Goal: Information Seeking & Learning: Learn about a topic

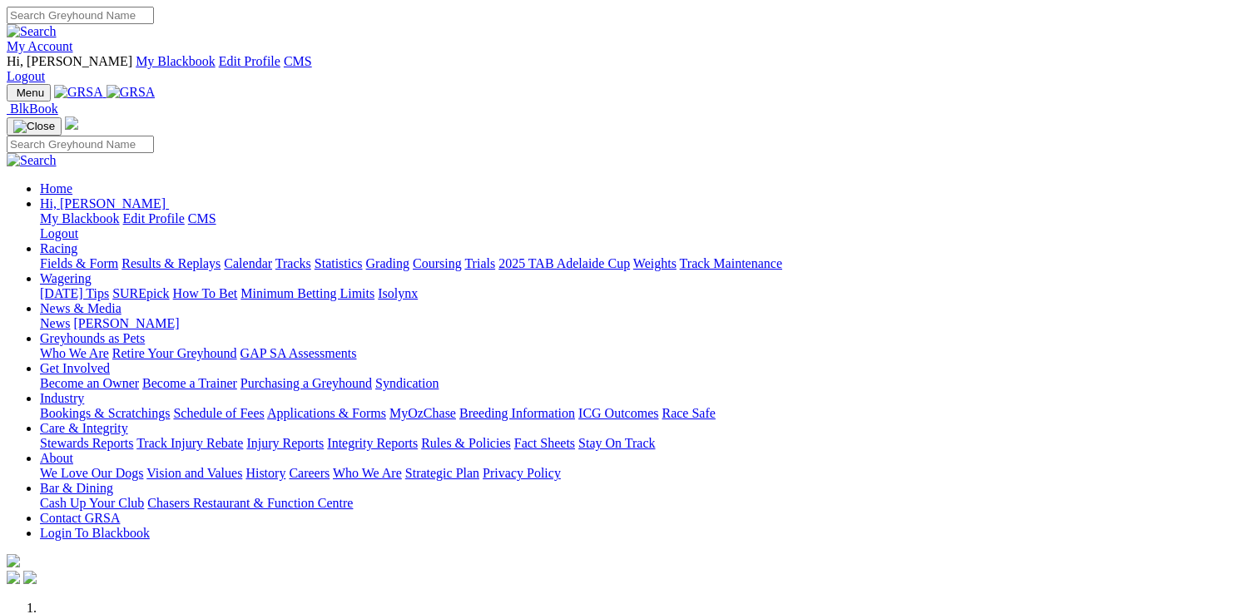
scroll to position [499, 0]
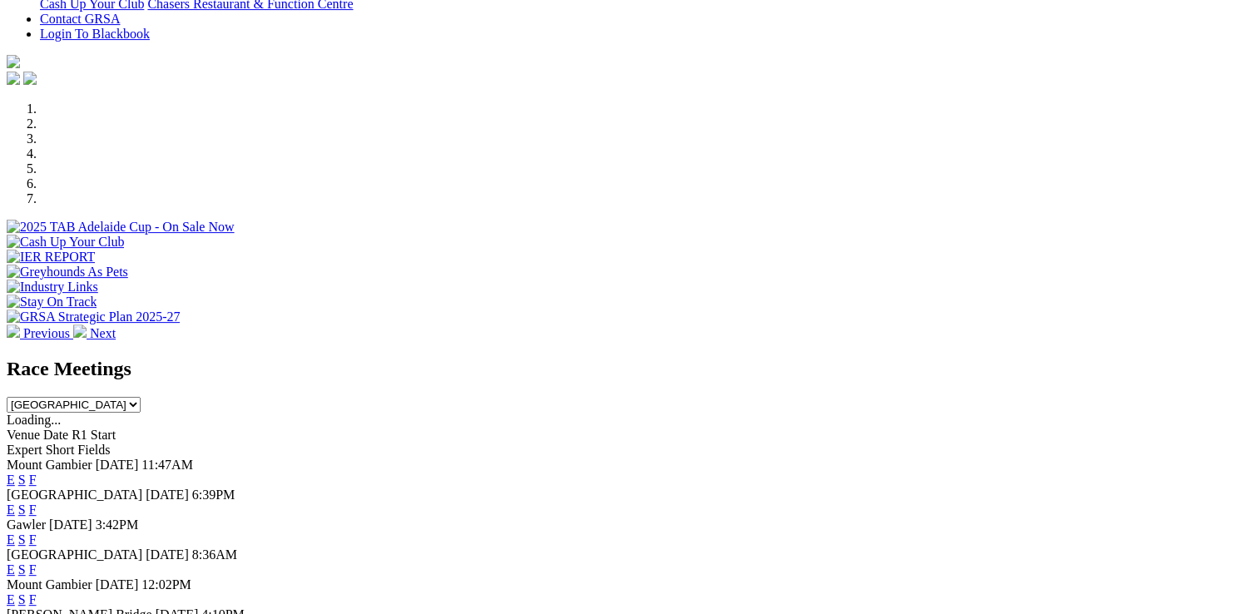
click at [15, 503] on link "E" at bounding box center [11, 510] width 8 height 14
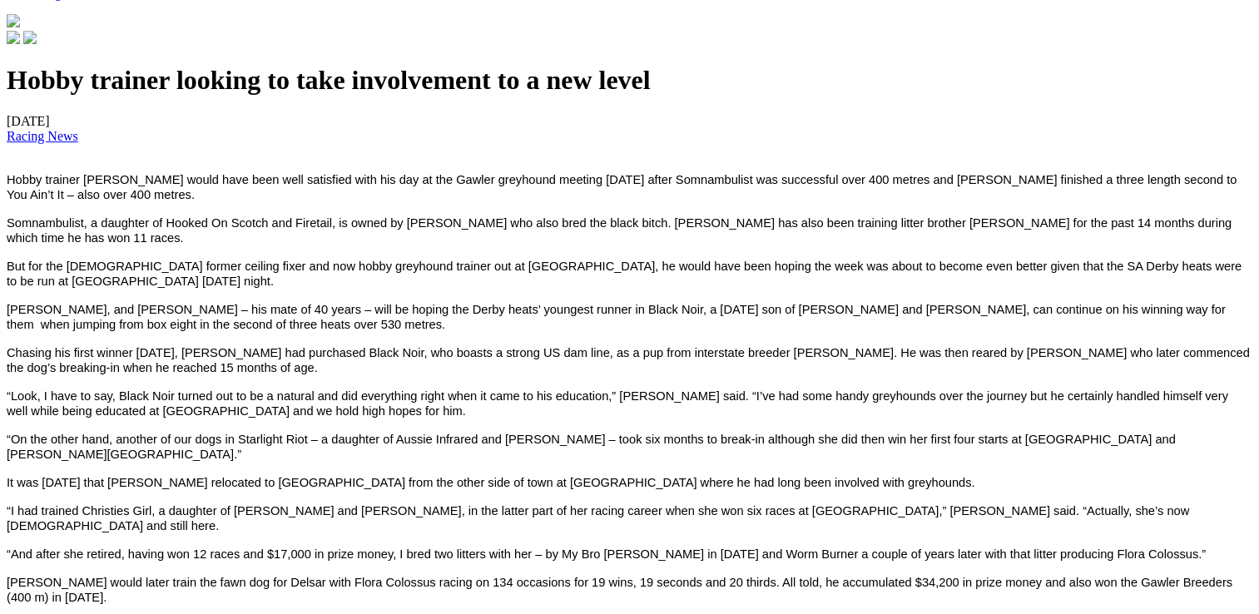
scroll to position [666, 0]
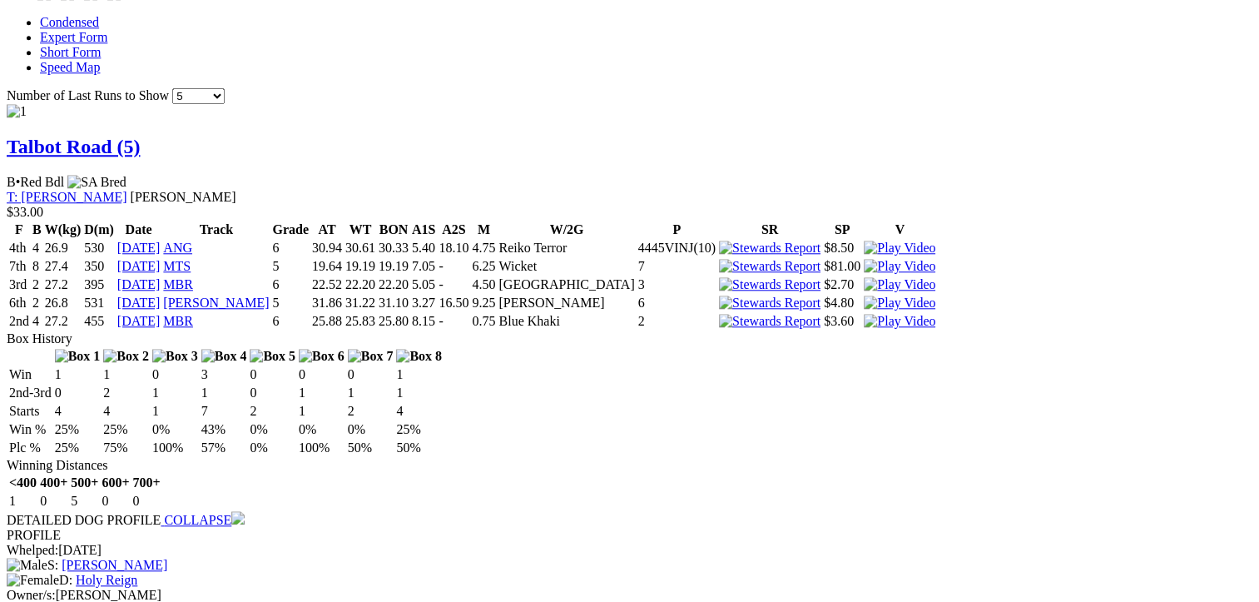
scroll to position [1498, 0]
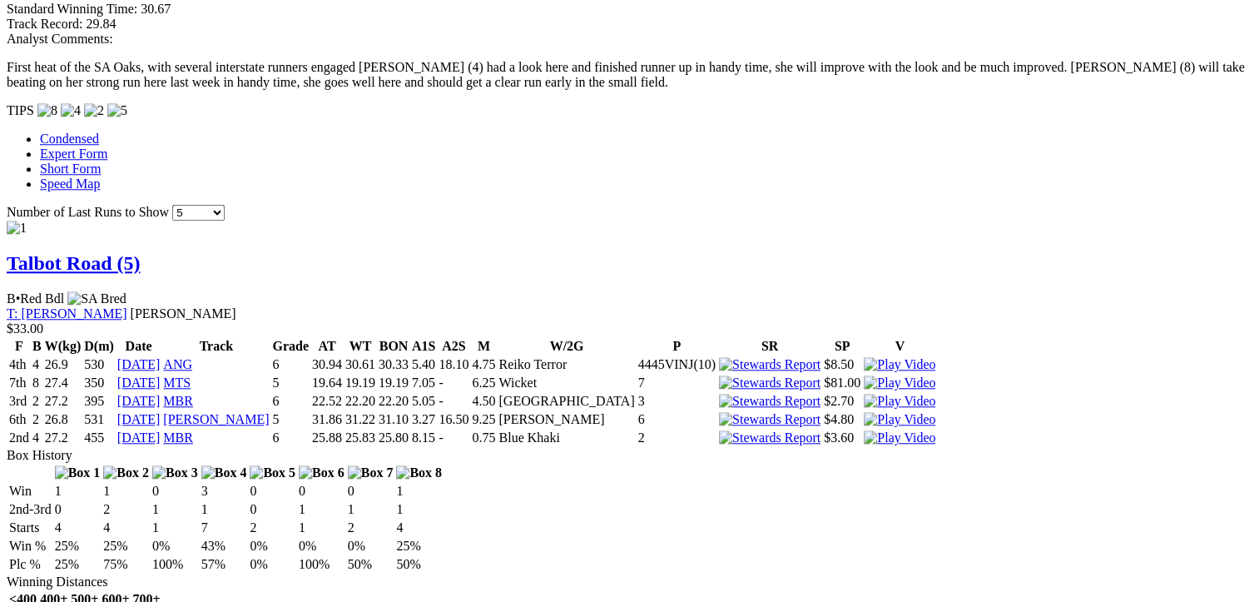
scroll to position [1831, 0]
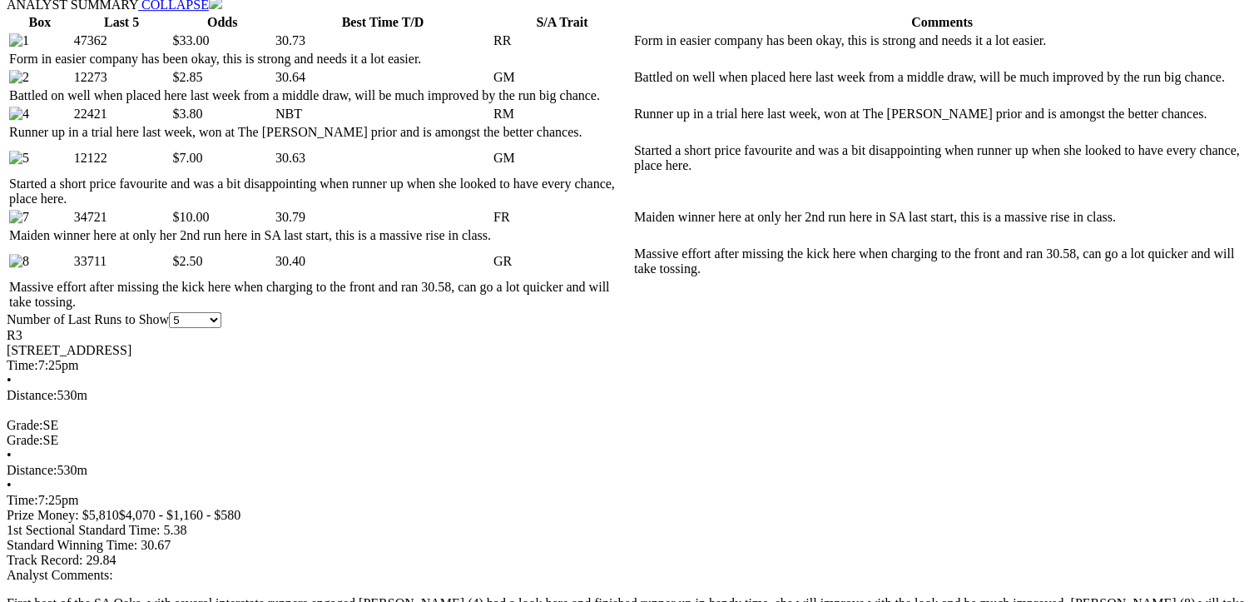
scroll to position [915, 0]
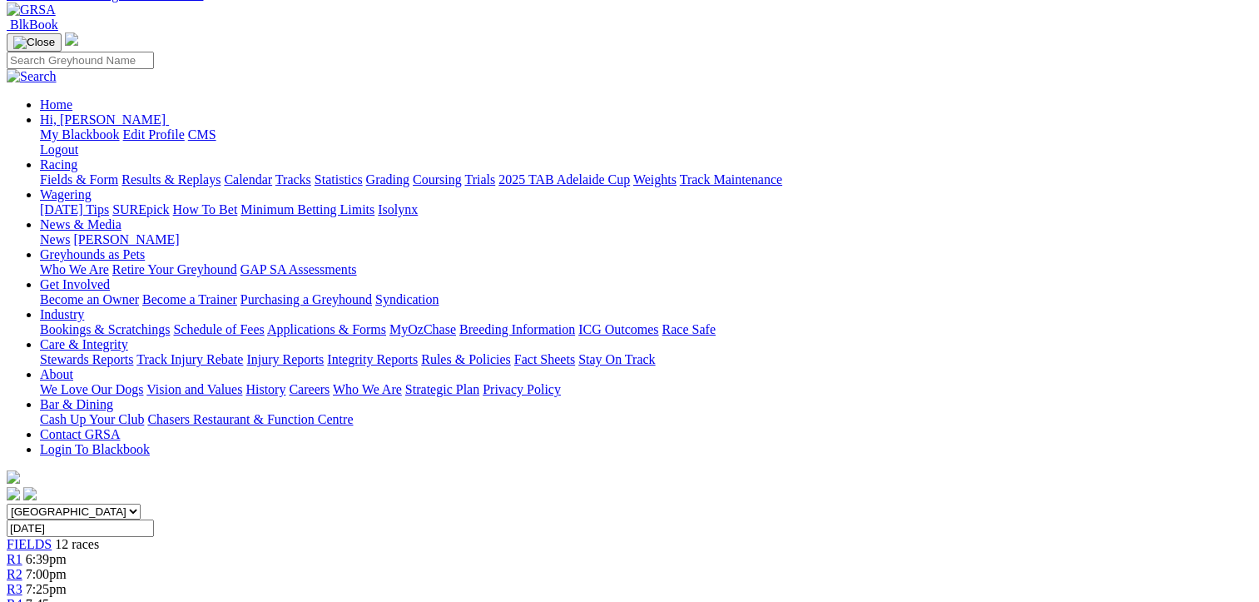
scroll to position [0, 0]
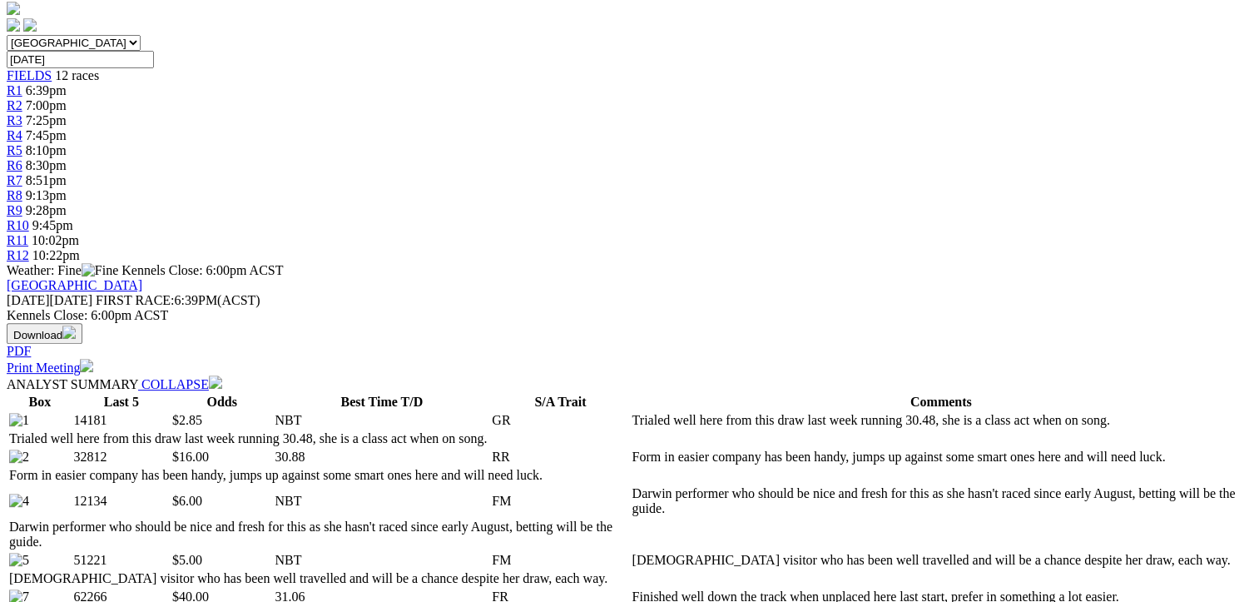
scroll to position [250, 0]
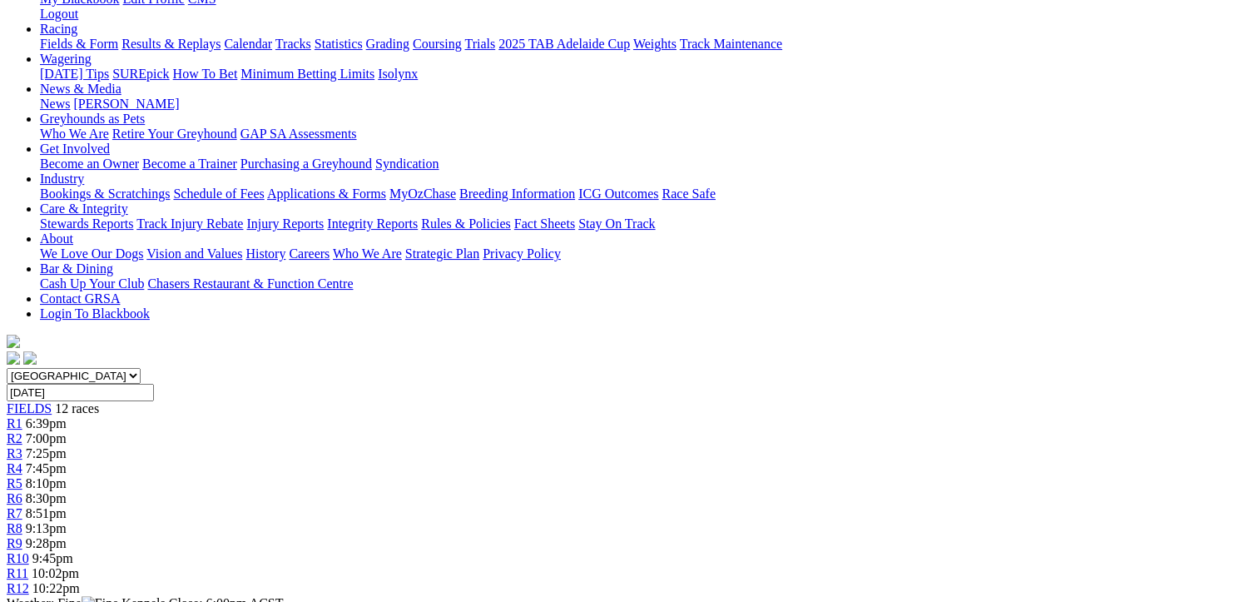
click at [67, 476] on span "8:10pm" at bounding box center [46, 483] width 41 height 14
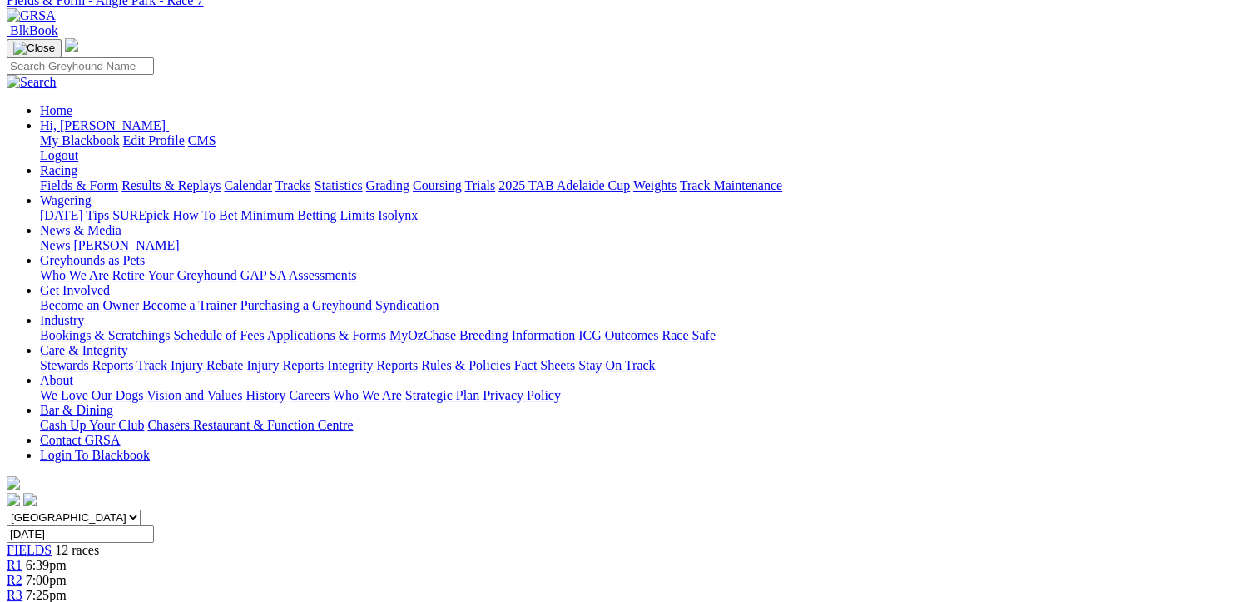
scroll to position [83, 0]
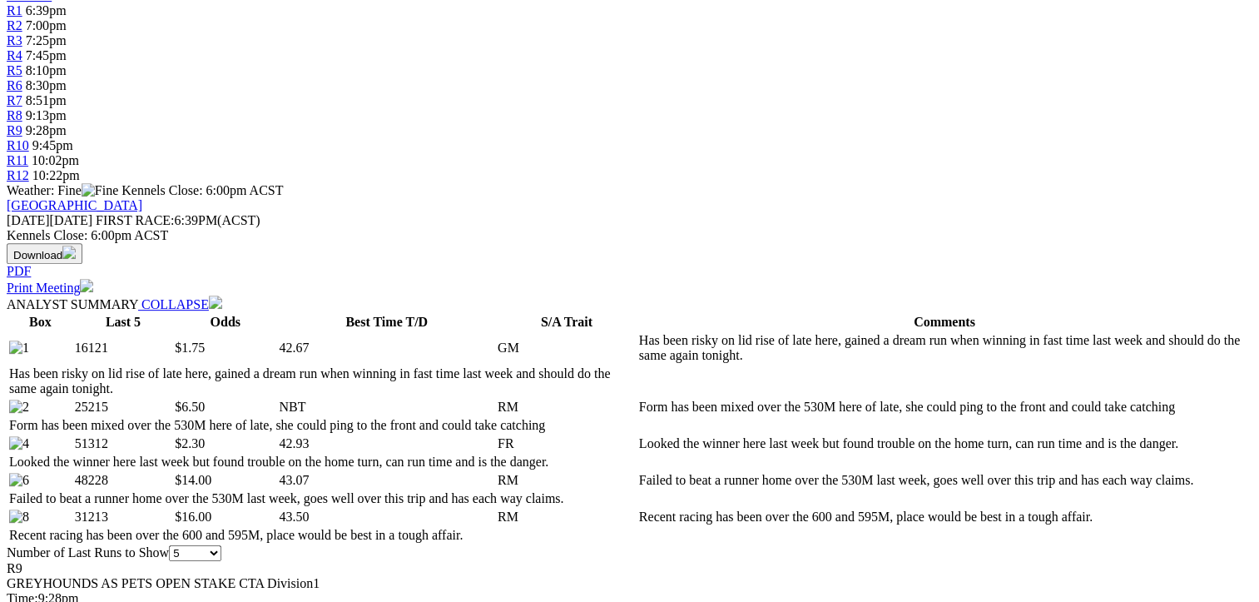
scroll to position [666, 0]
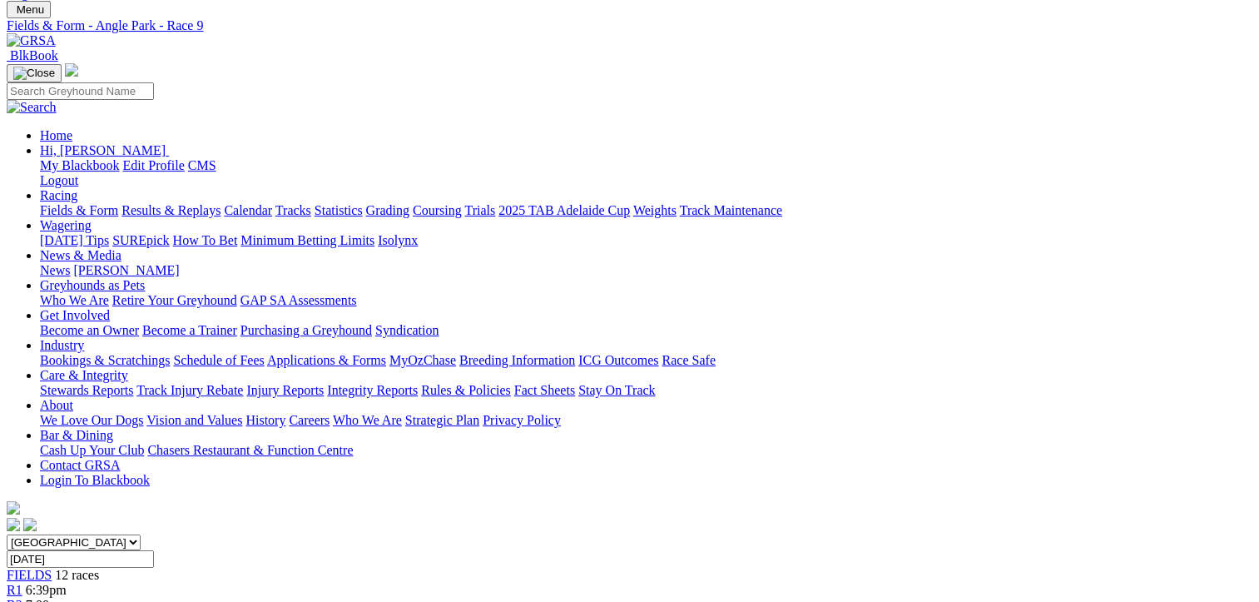
scroll to position [0, 0]
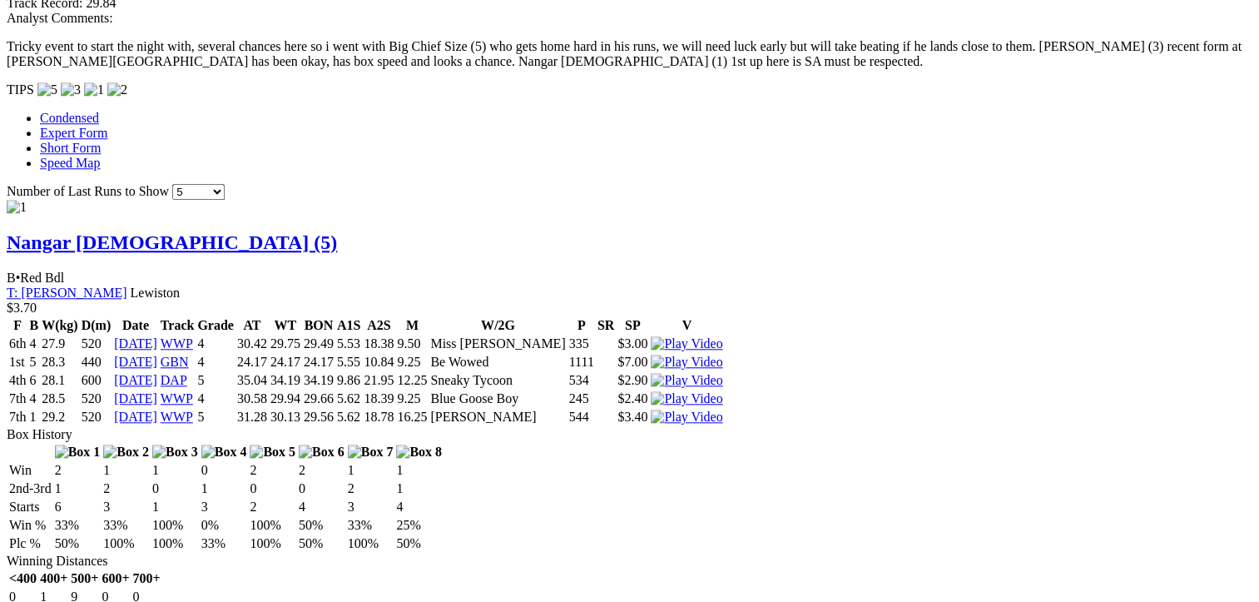
scroll to position [1664, 0]
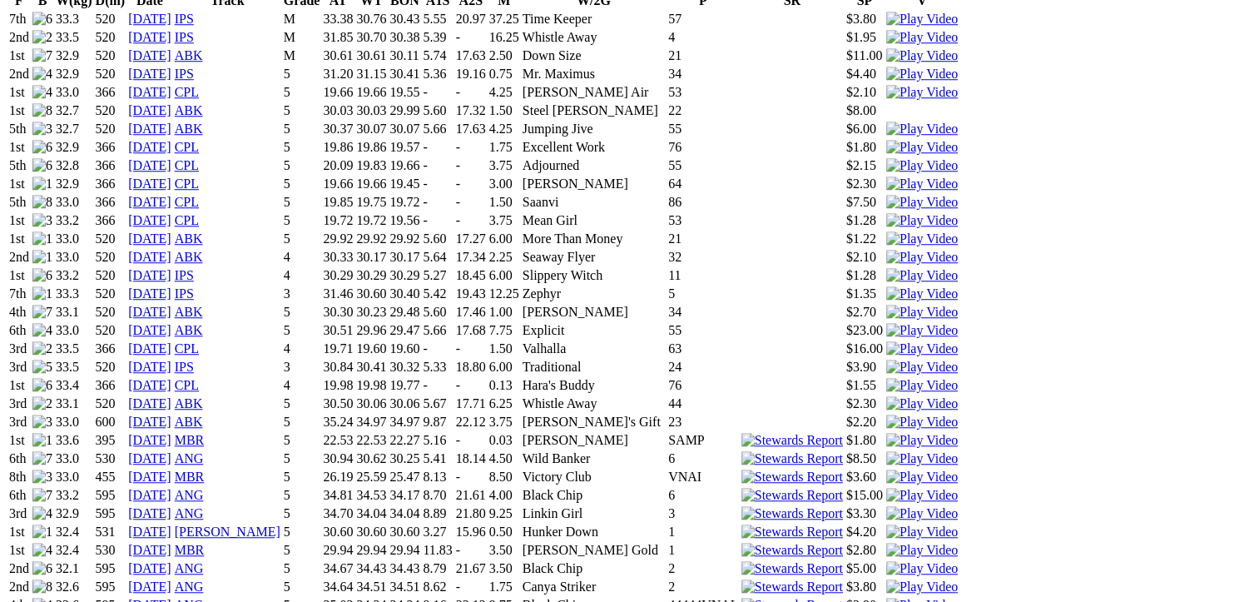
scroll to position [1307, 0]
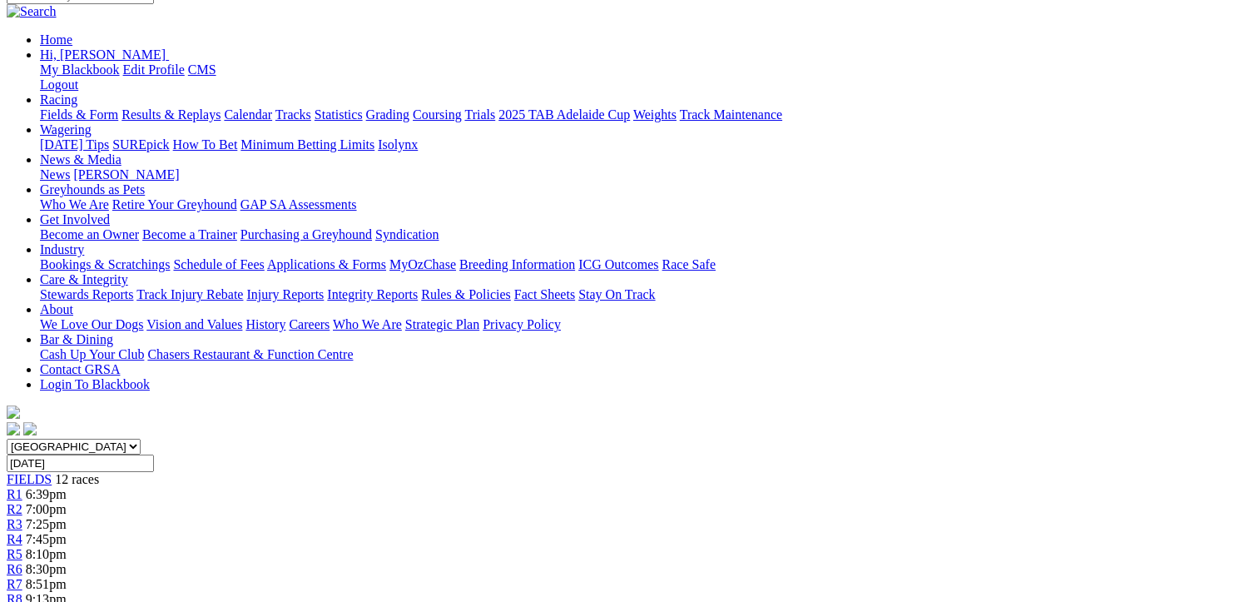
scroll to position [83, 0]
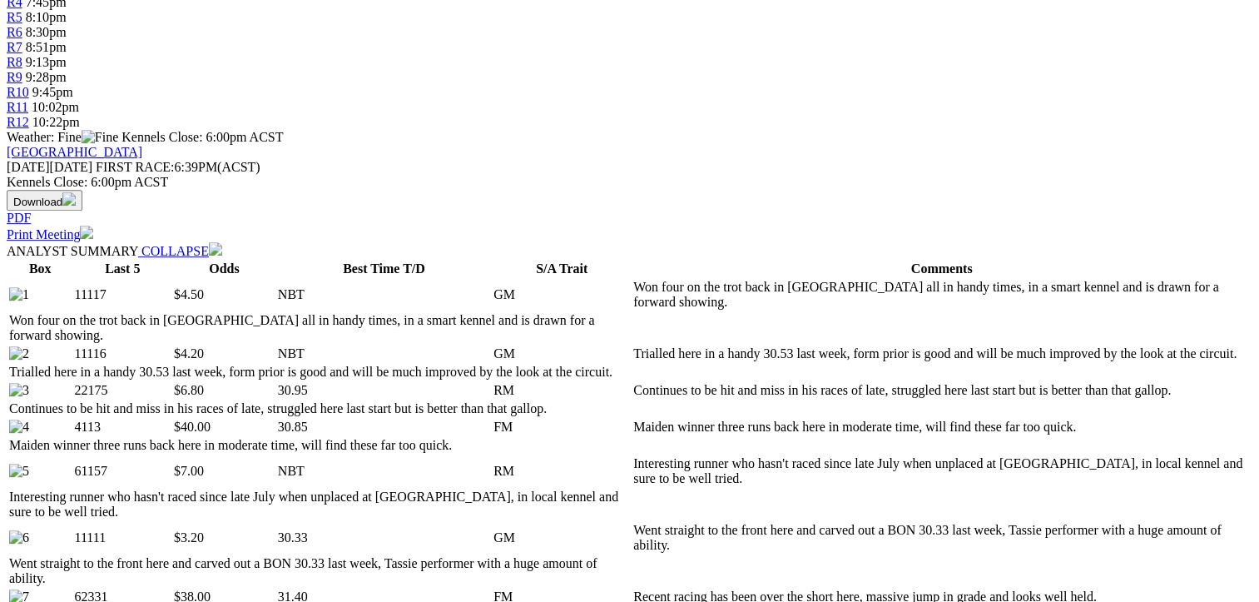
scroll to position [749, 0]
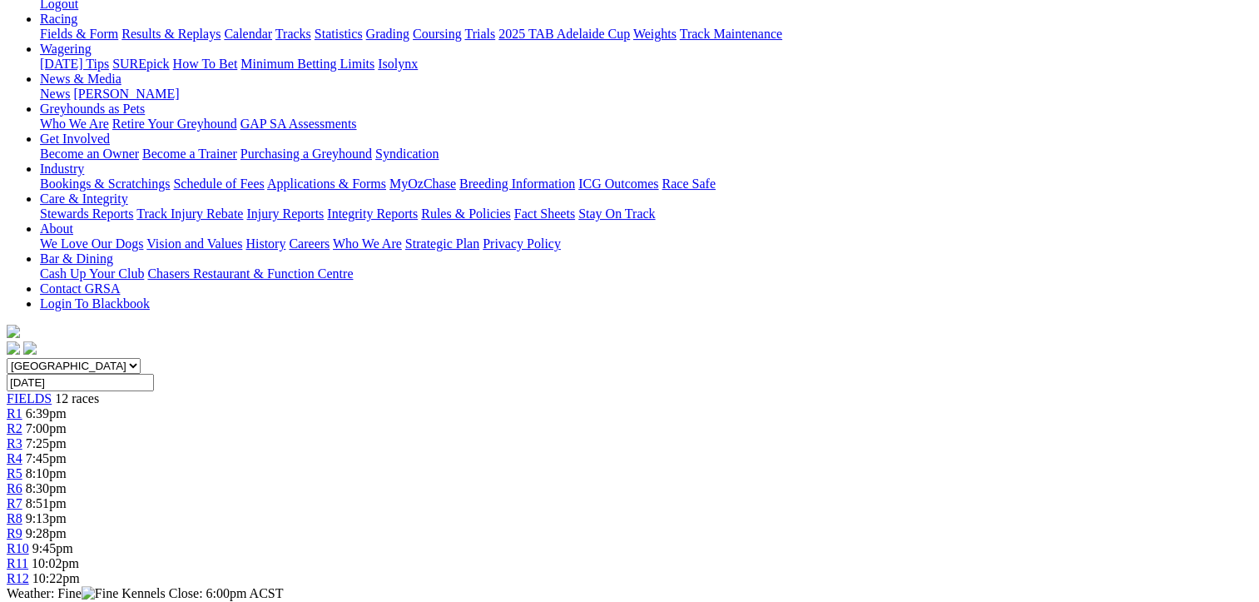
scroll to position [83, 0]
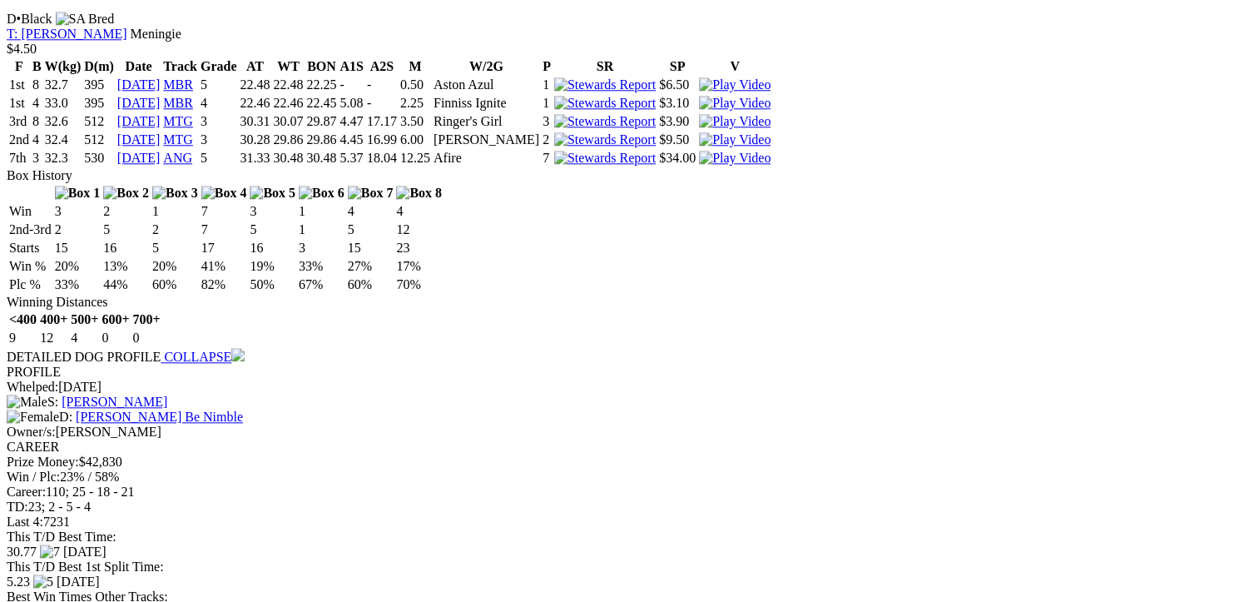
scroll to position [1498, 0]
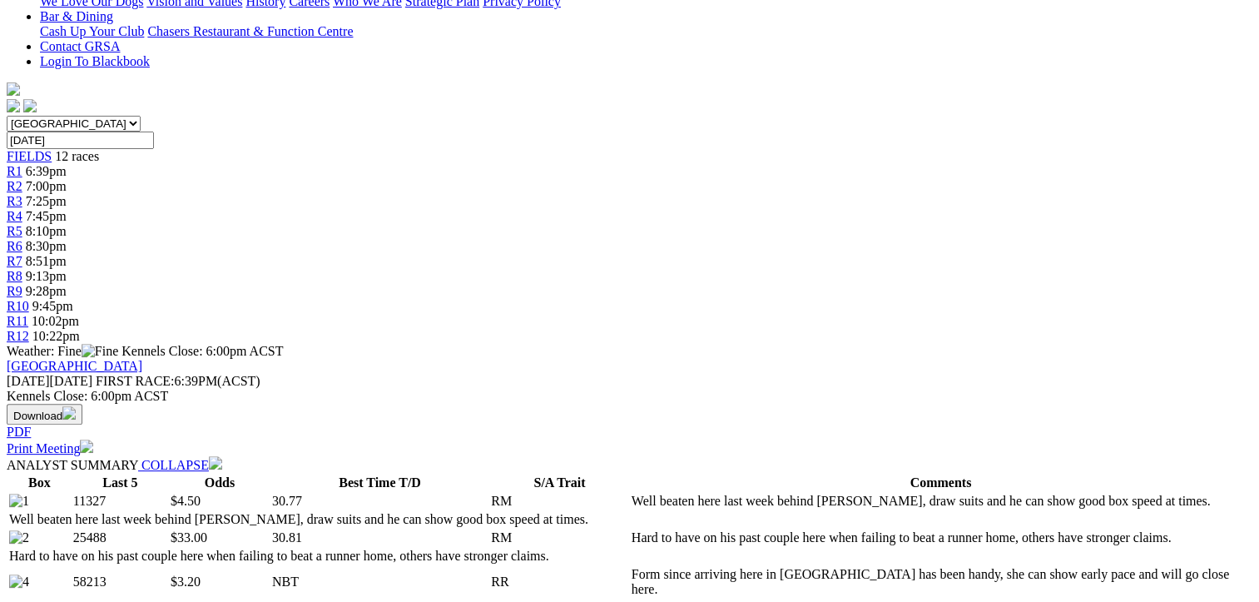
scroll to position [499, 0]
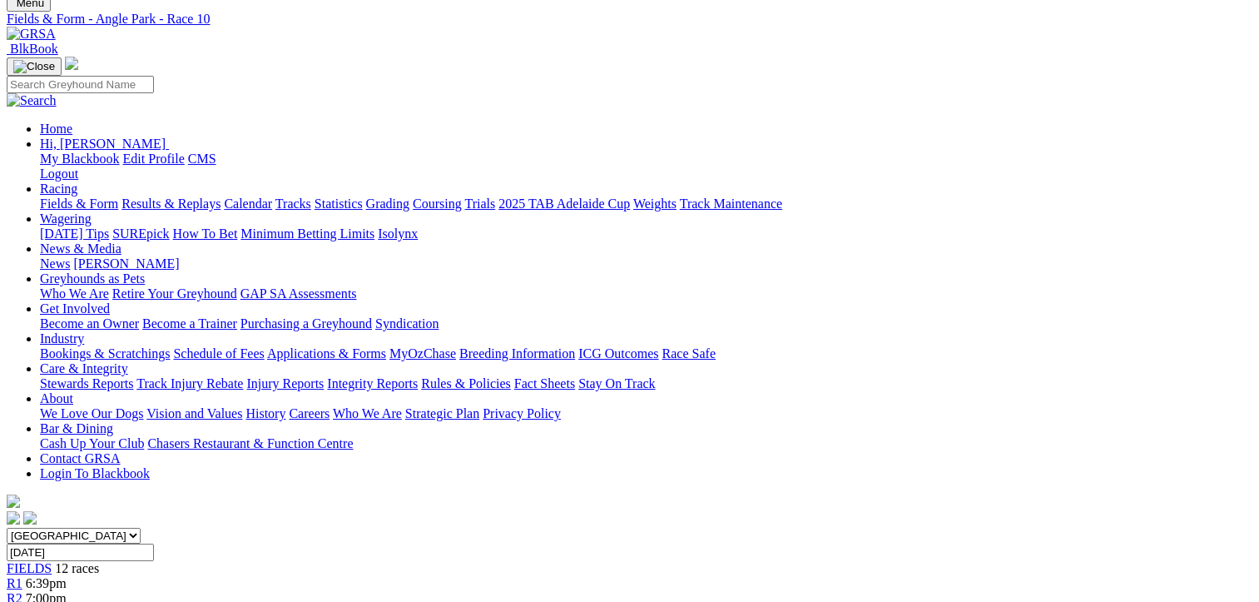
scroll to position [0, 0]
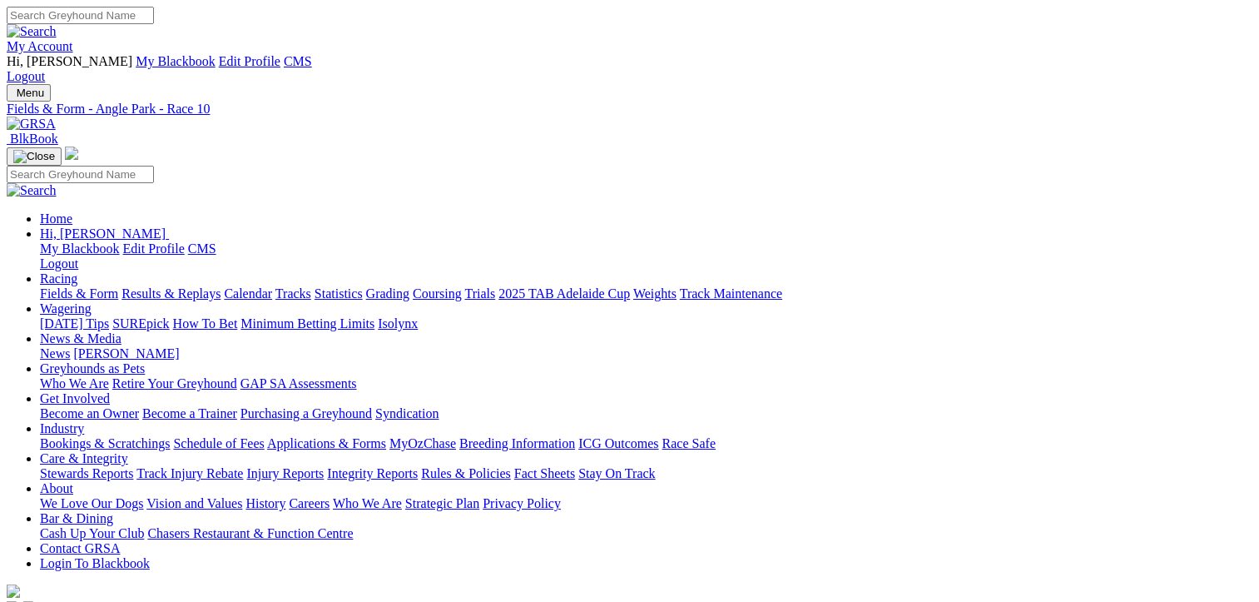
click at [74, 286] on link "Fields & Form" at bounding box center [79, 293] width 78 height 14
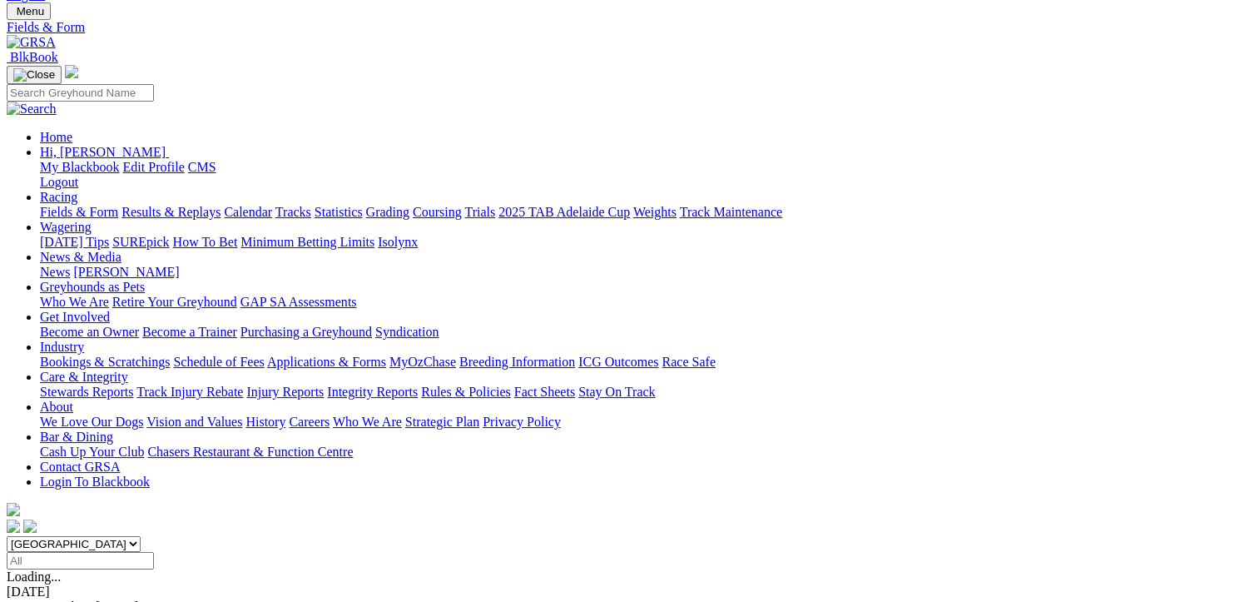
scroll to position [166, 0]
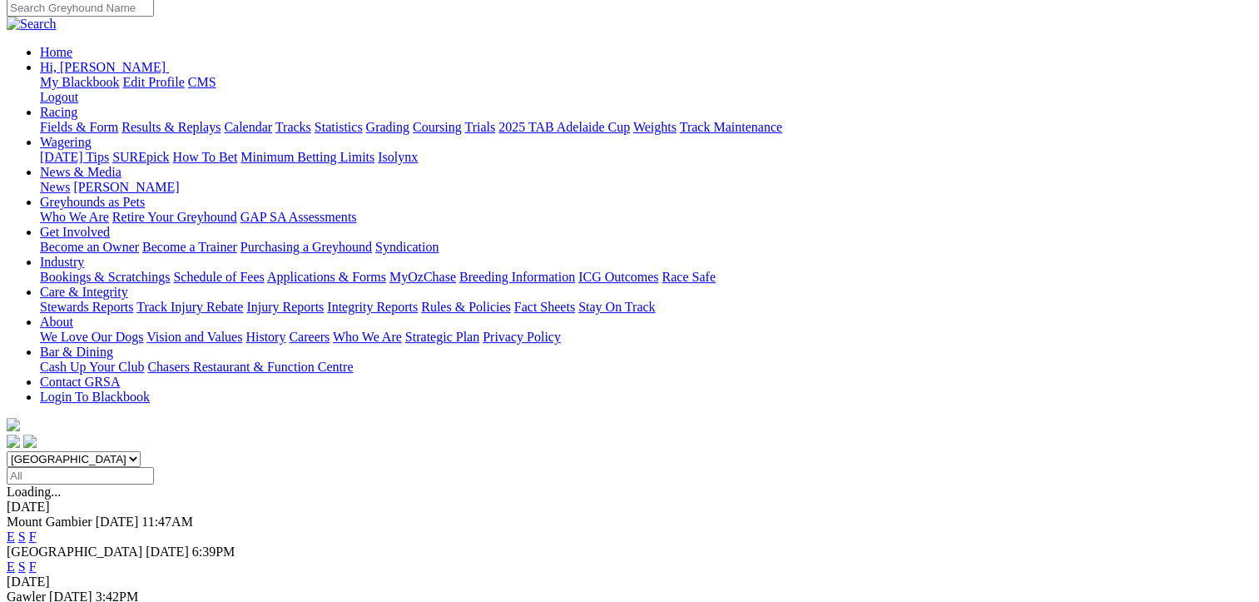
click at [37, 601] on link "F" at bounding box center [32, 611] width 7 height 14
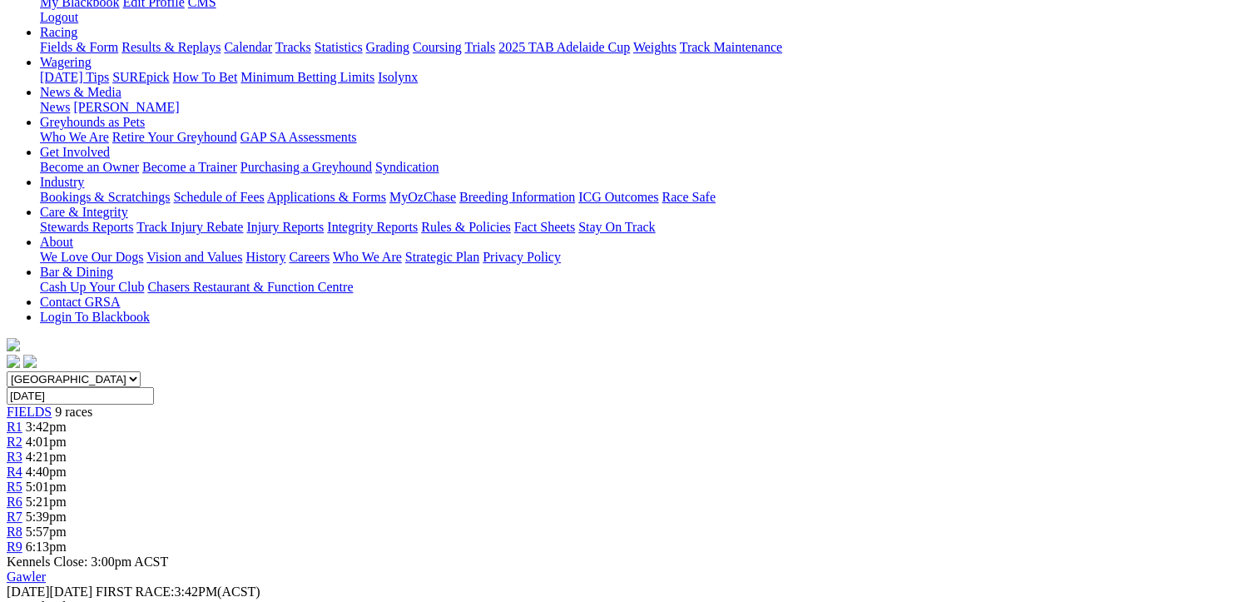
scroll to position [250, 0]
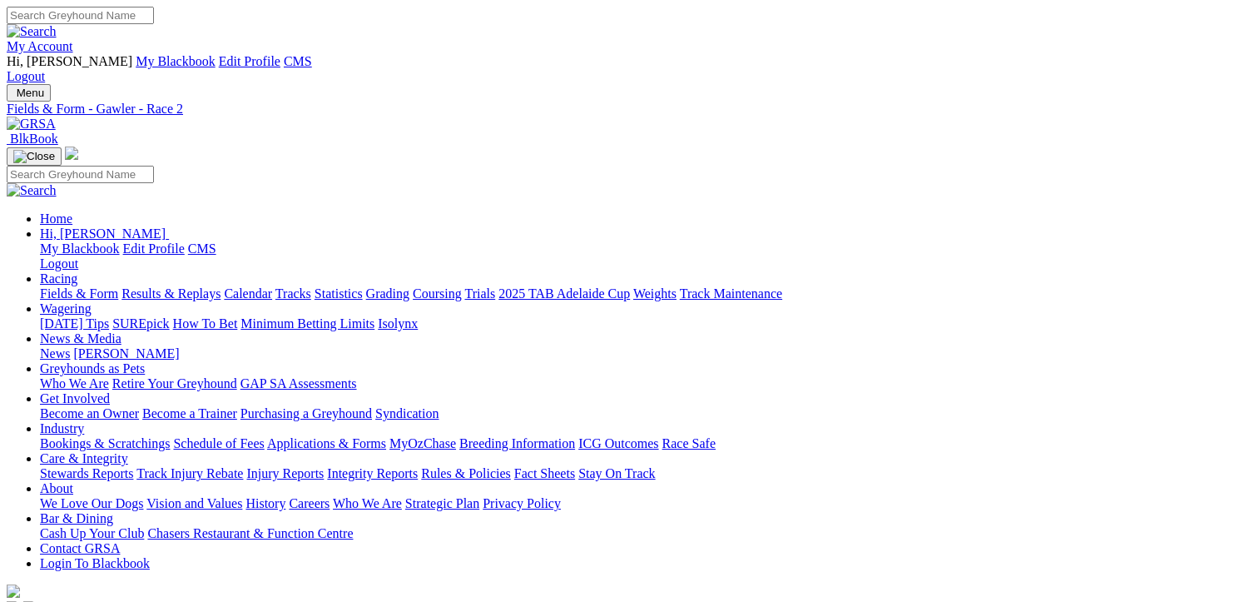
click at [70, 286] on link "Fields & Form" at bounding box center [79, 293] width 78 height 14
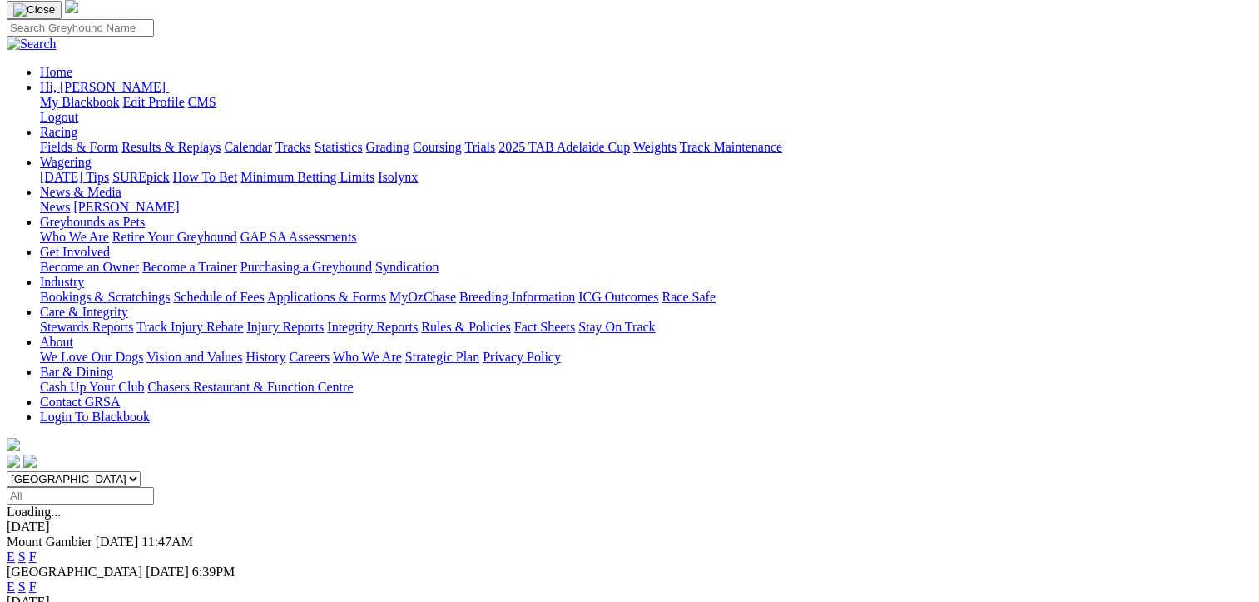
scroll to position [250, 0]
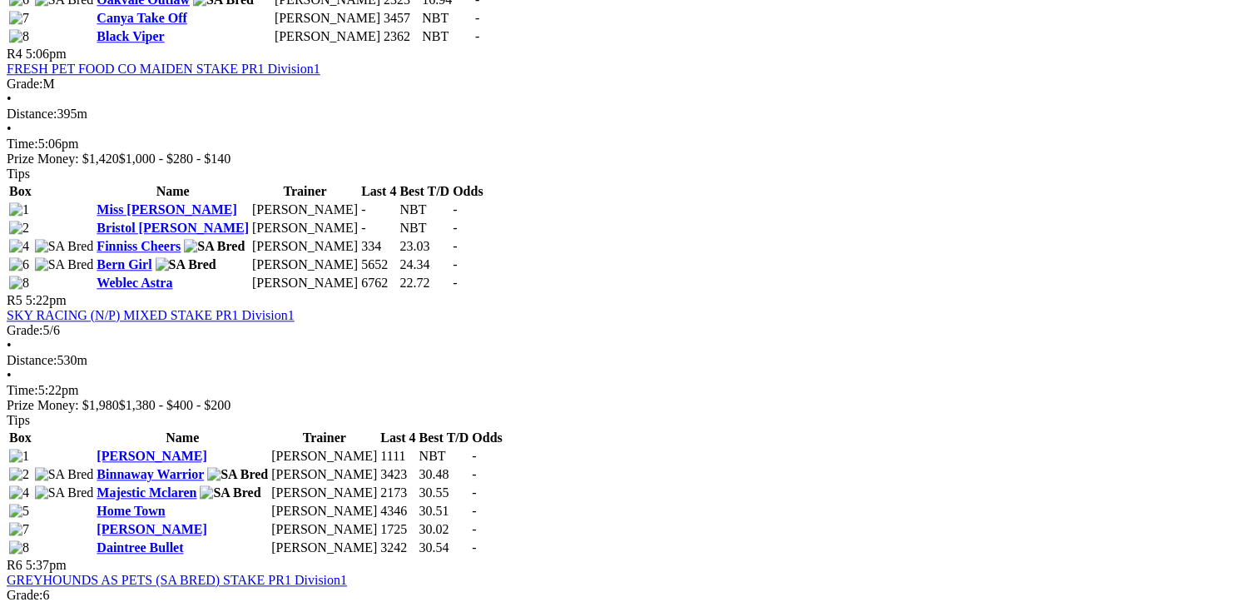
scroll to position [1747, 0]
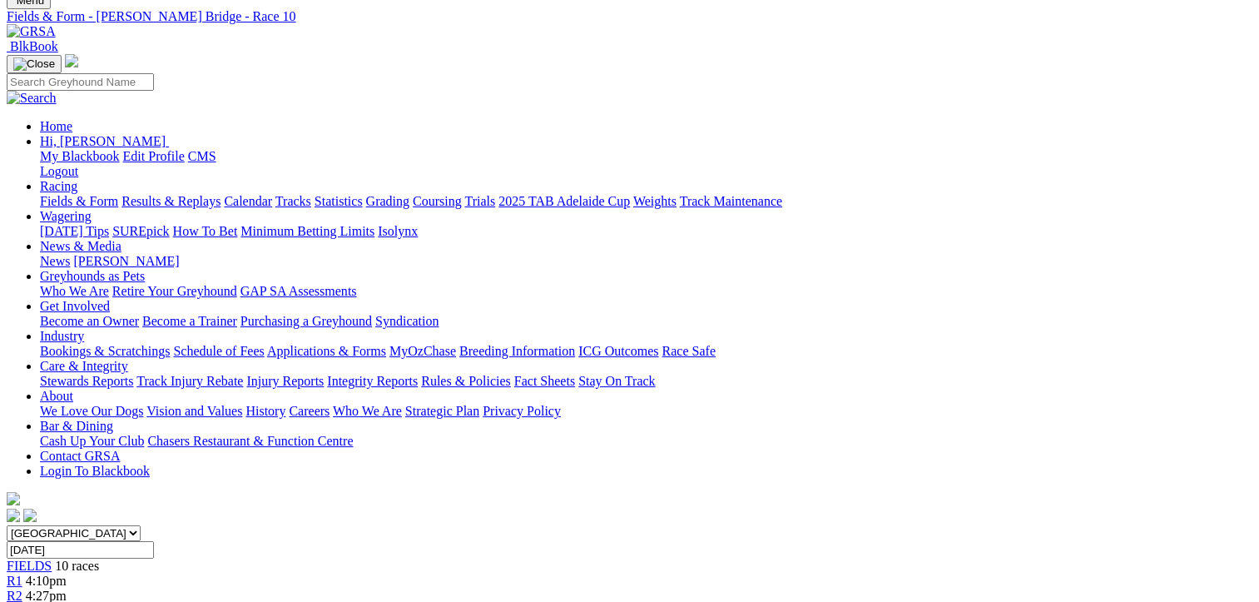
scroll to position [83, 0]
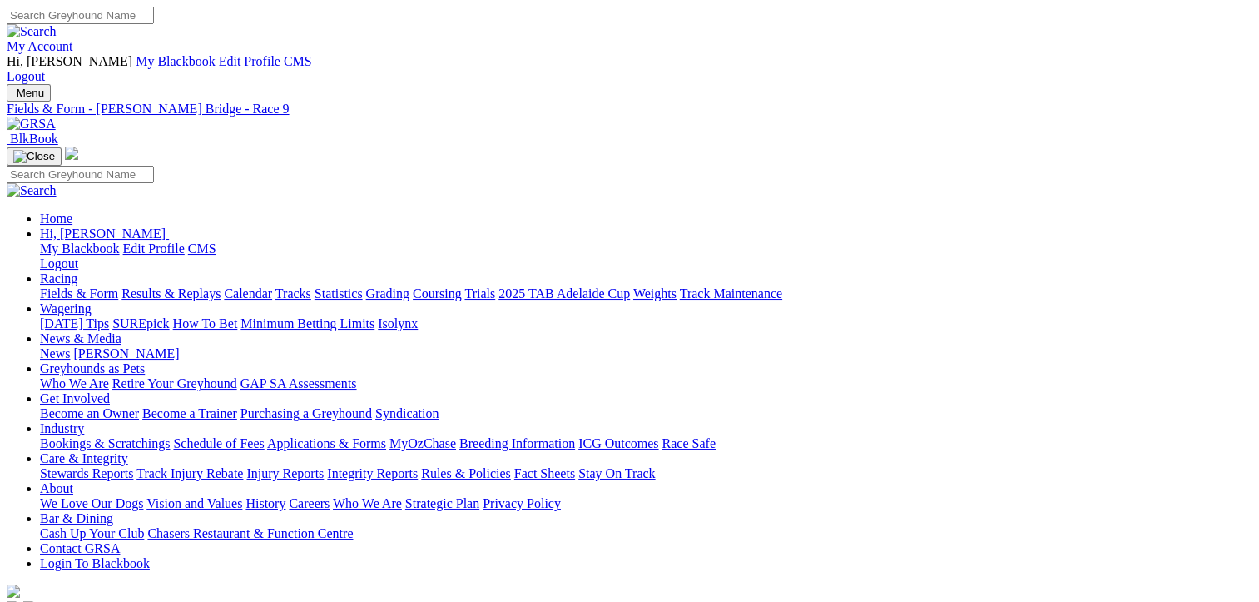
click at [62, 286] on link "Fields & Form" at bounding box center [79, 293] width 78 height 14
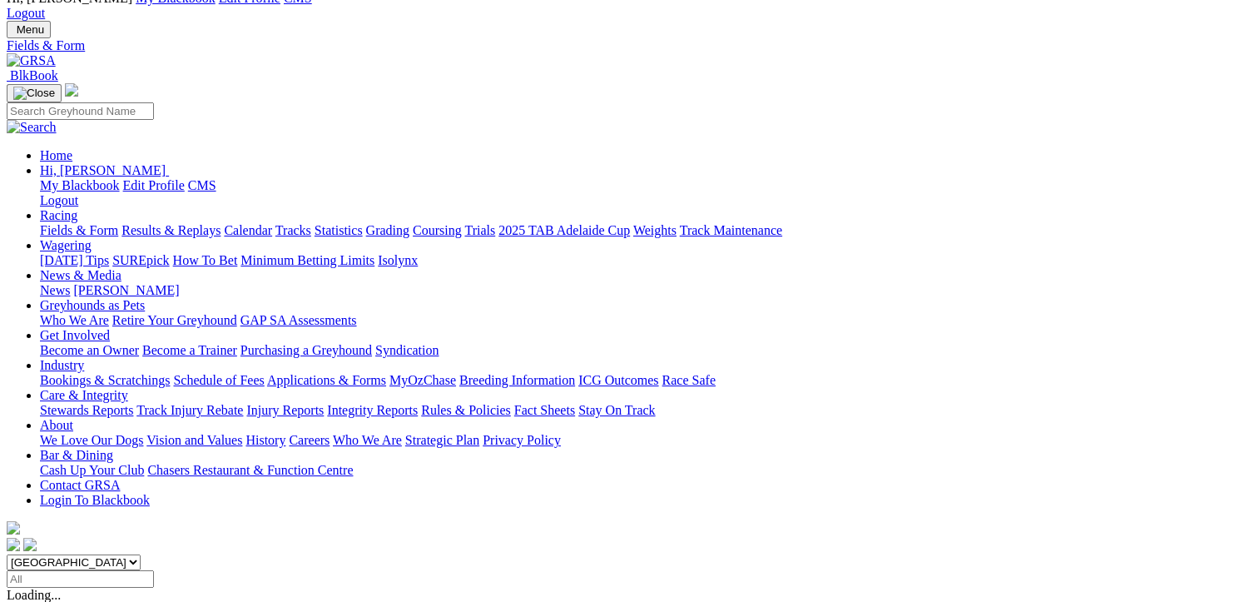
scroll to position [250, 0]
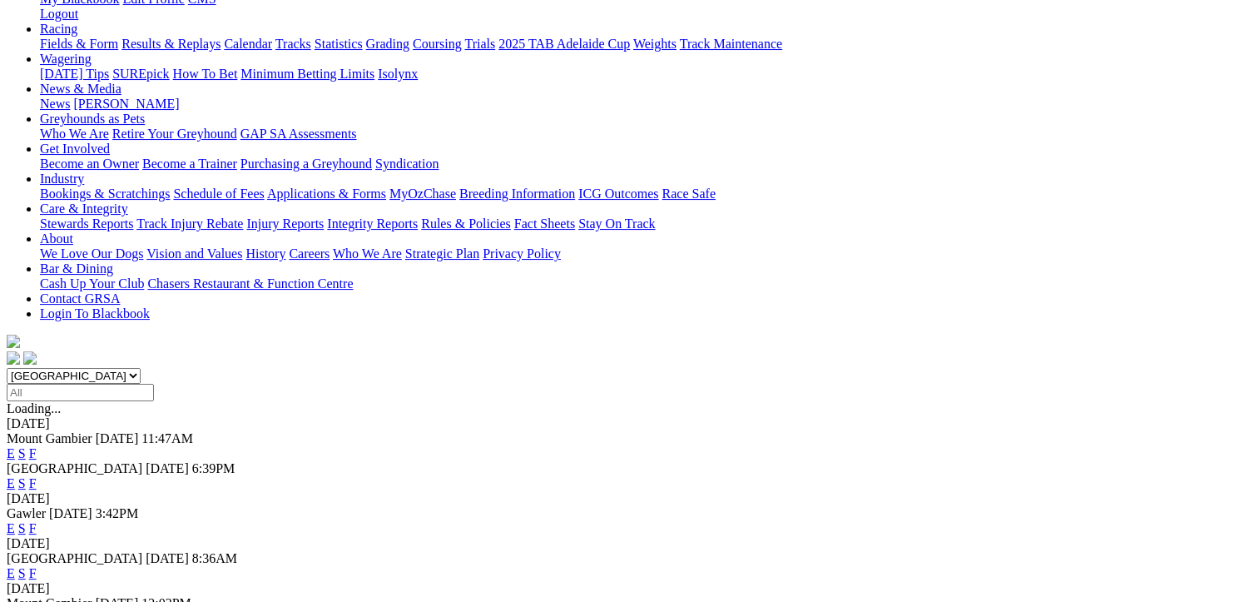
click at [37, 566] on link "F" at bounding box center [32, 573] width 7 height 14
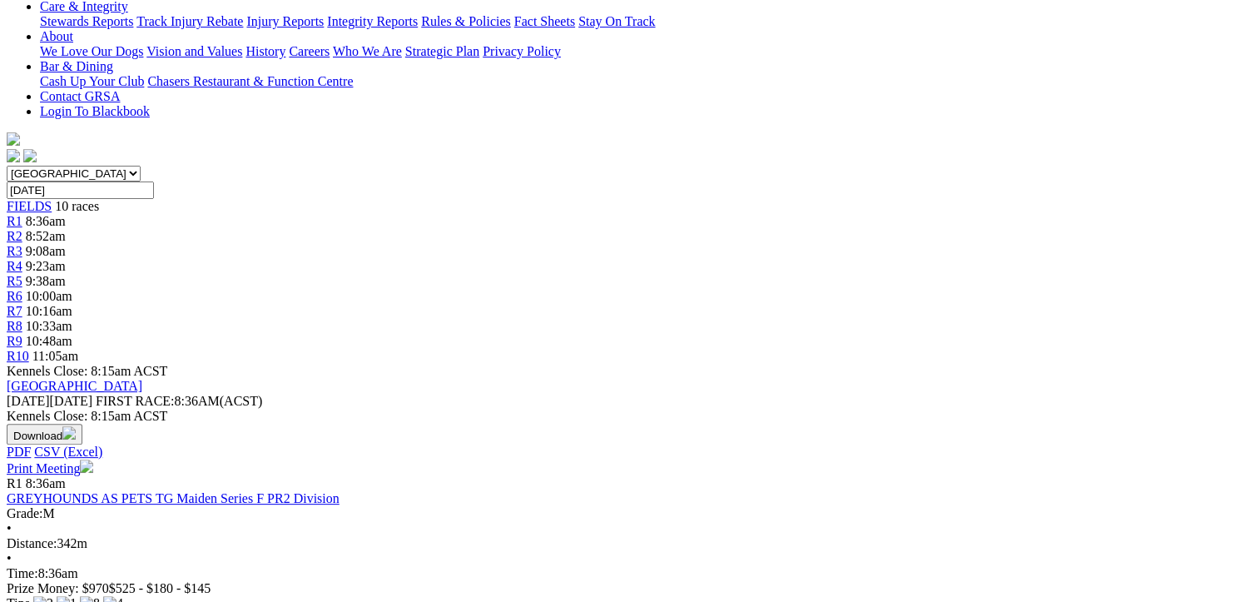
scroll to position [666, 0]
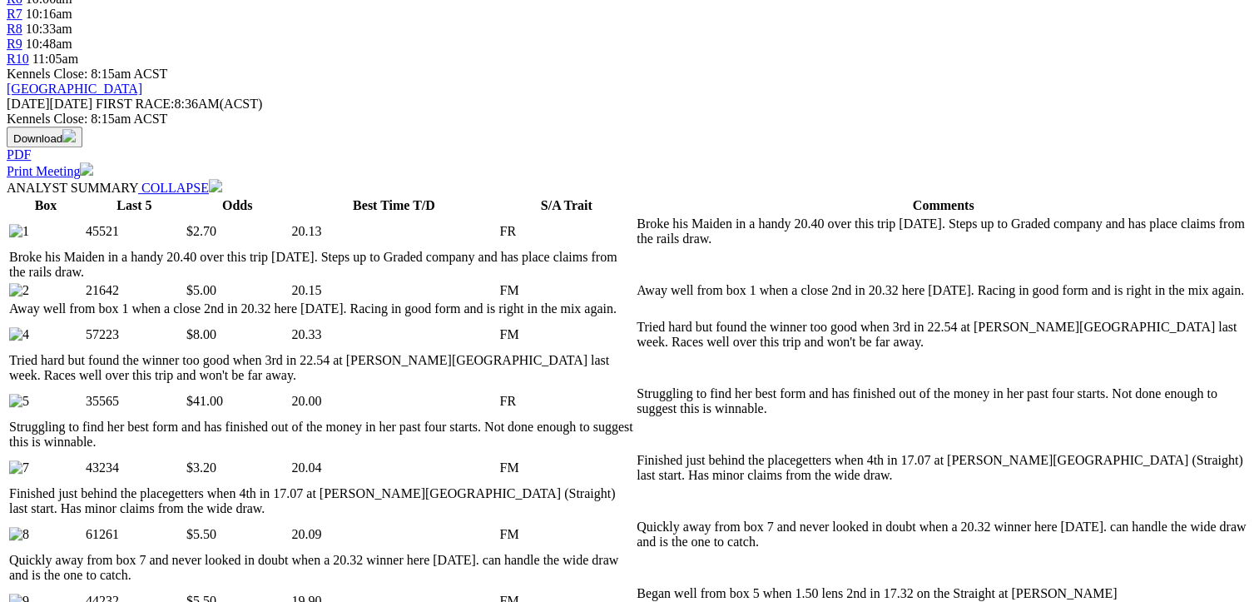
scroll to position [666, 0]
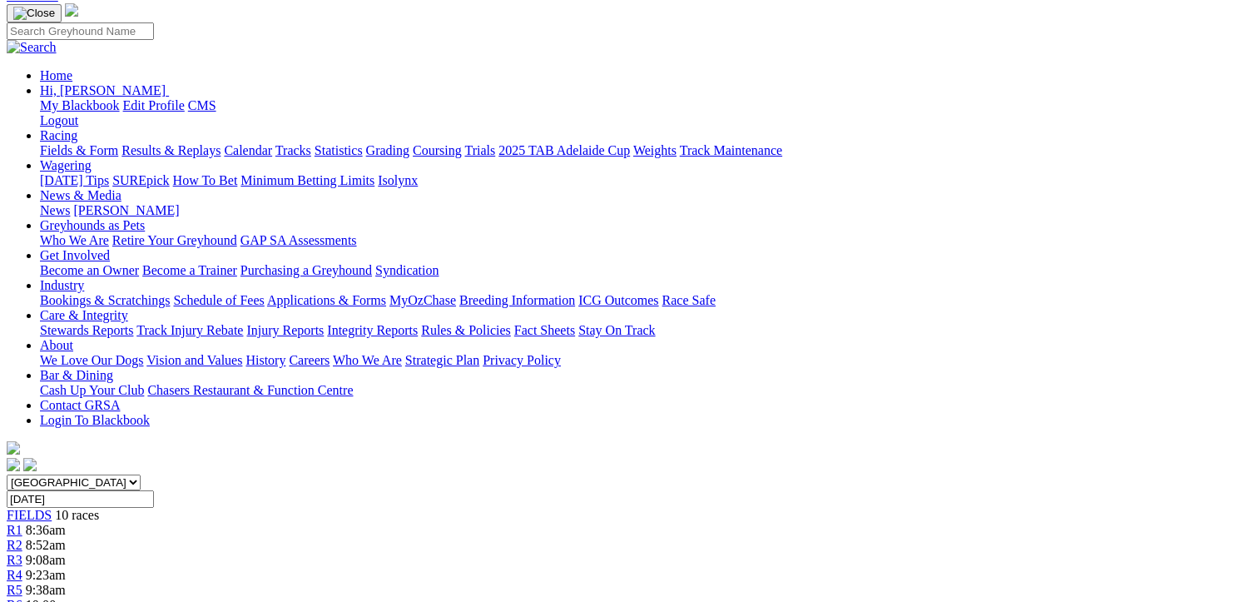
scroll to position [83, 0]
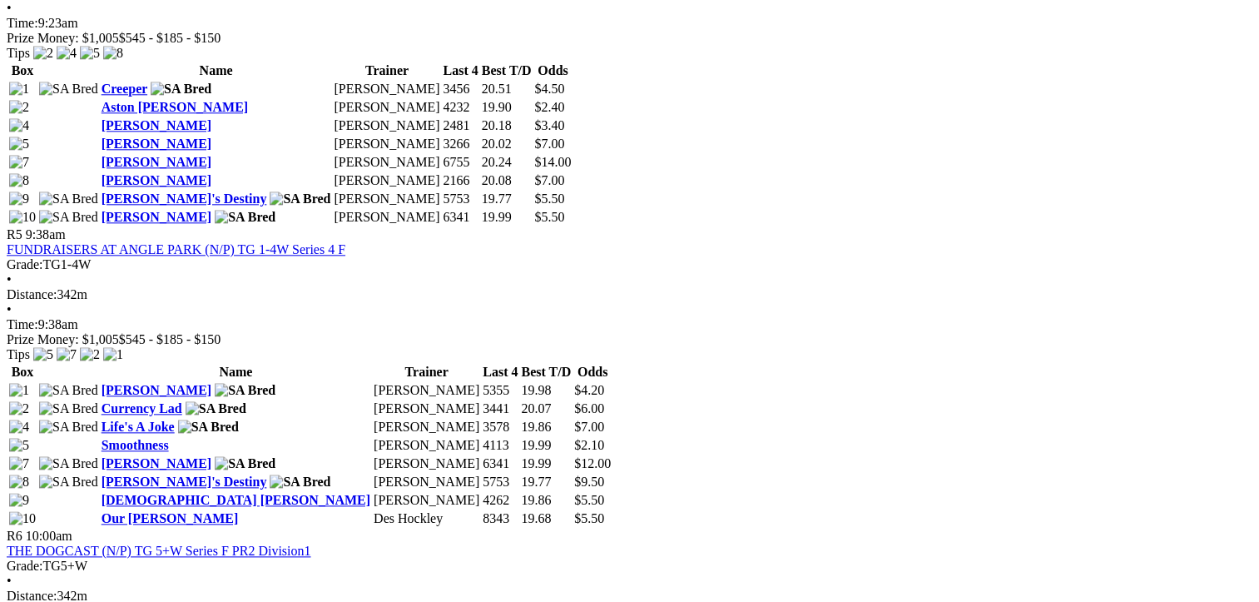
scroll to position [1914, 0]
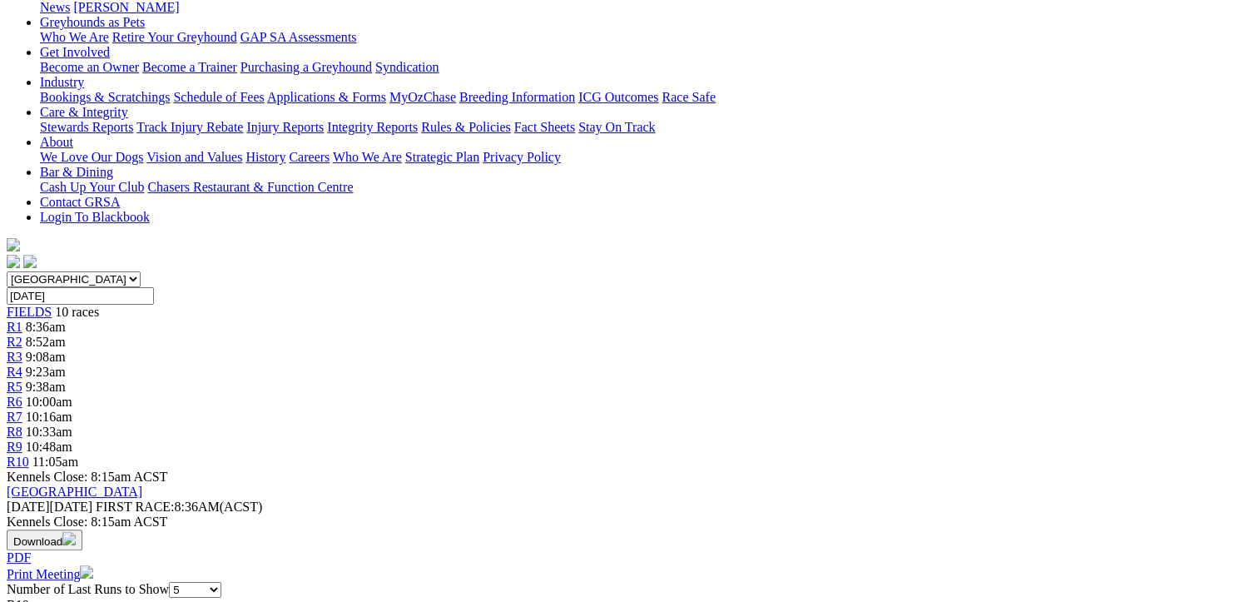
scroll to position [333, 0]
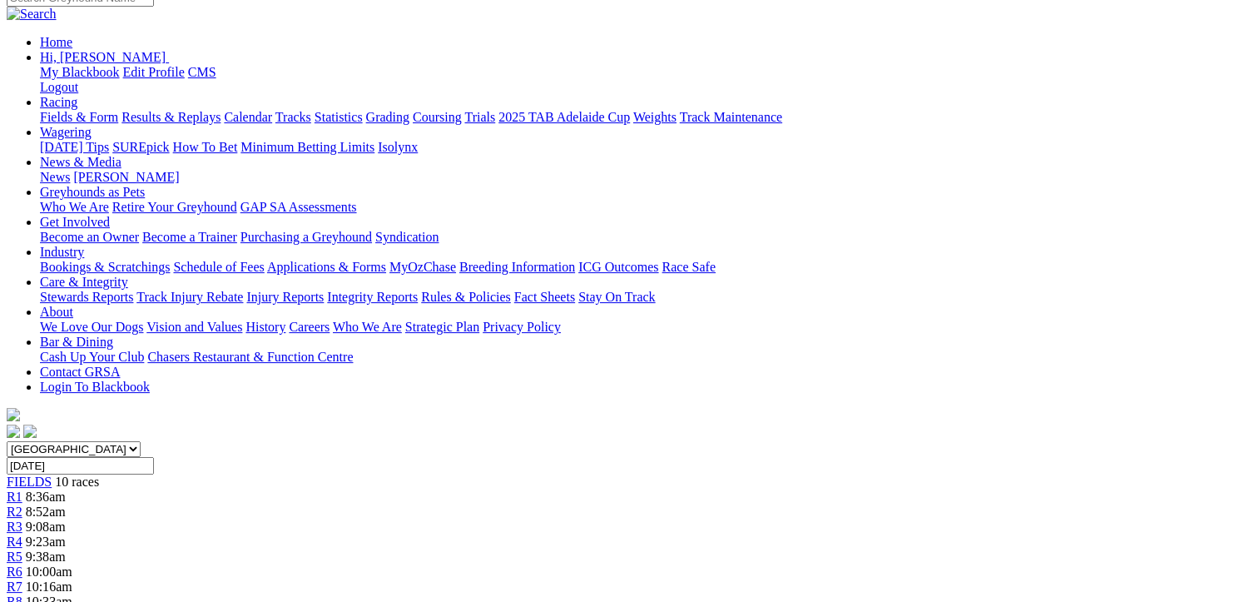
scroll to position [0, 0]
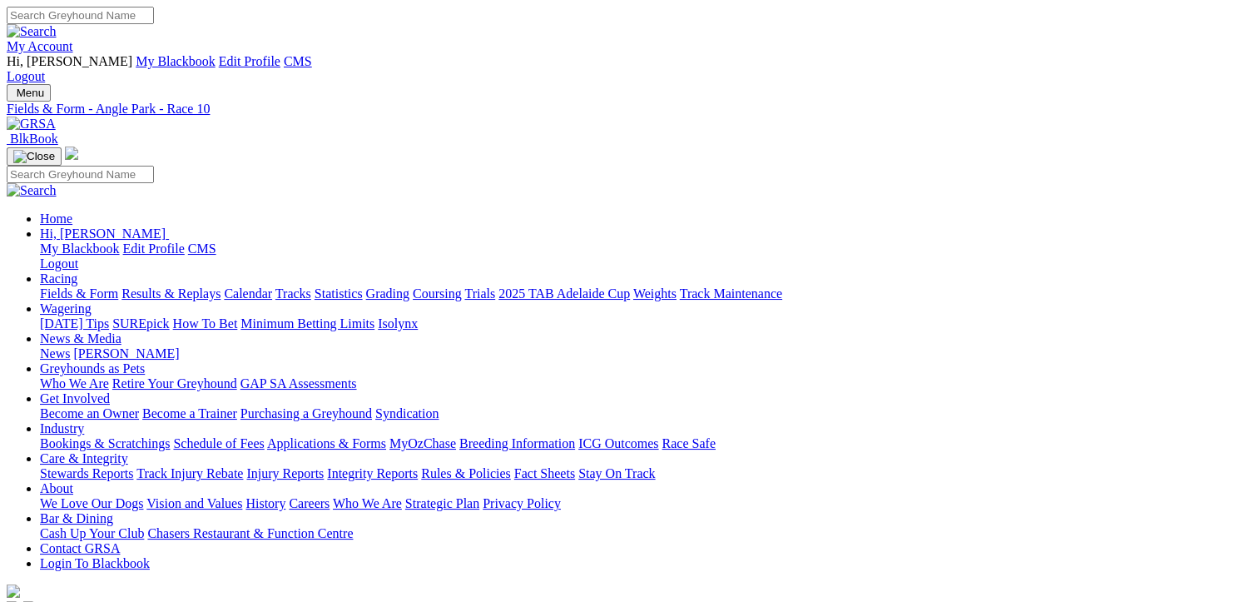
click at [67, 286] on link "Fields & Form" at bounding box center [79, 293] width 78 height 14
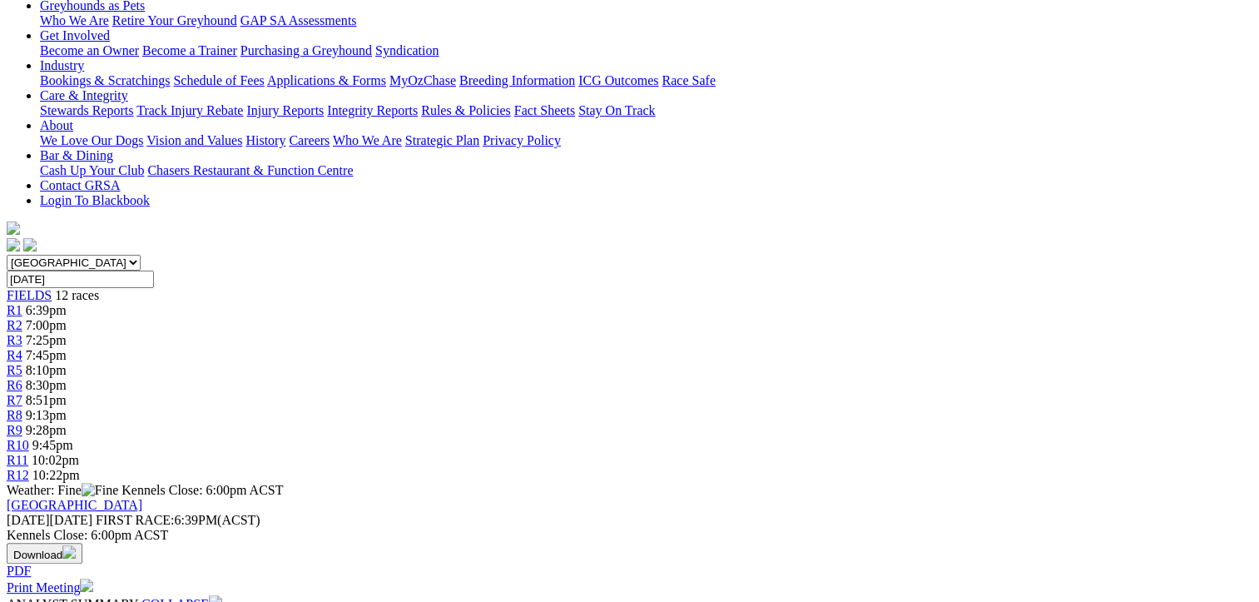
scroll to position [250, 0]
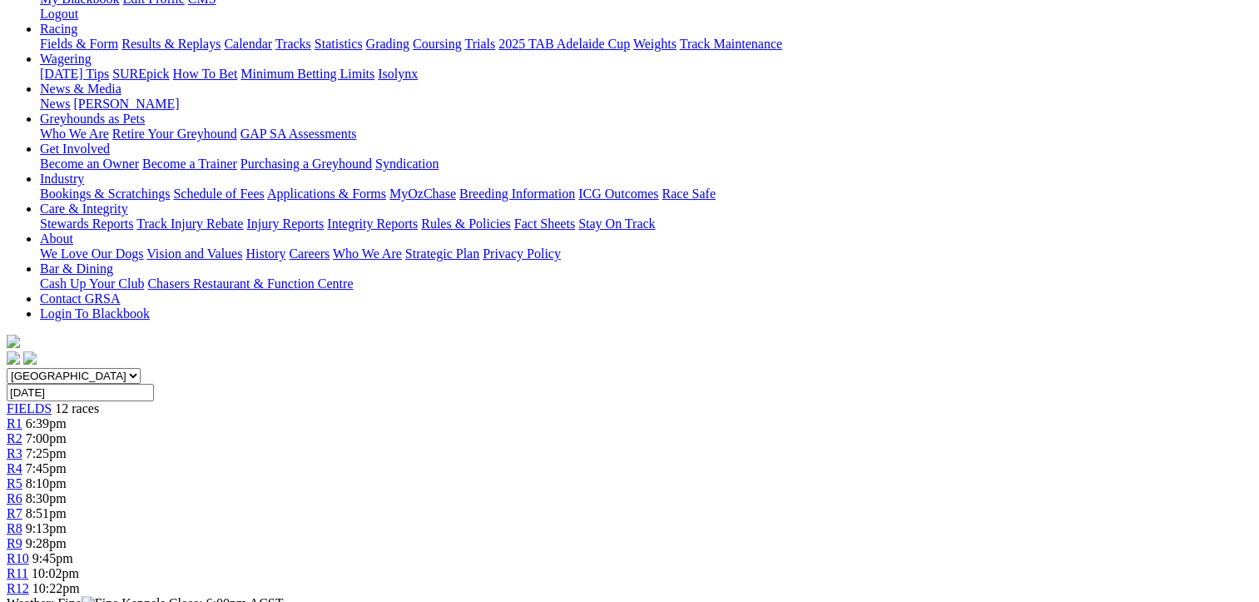
click at [67, 446] on span "7:25pm" at bounding box center [46, 453] width 41 height 14
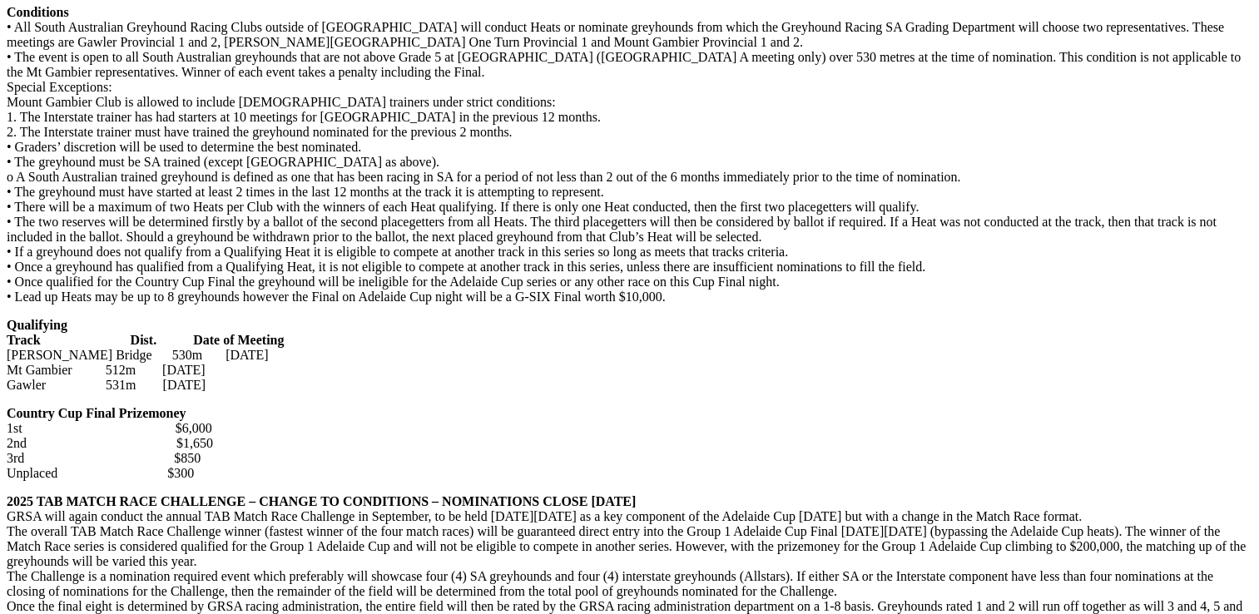
scroll to position [3911, 0]
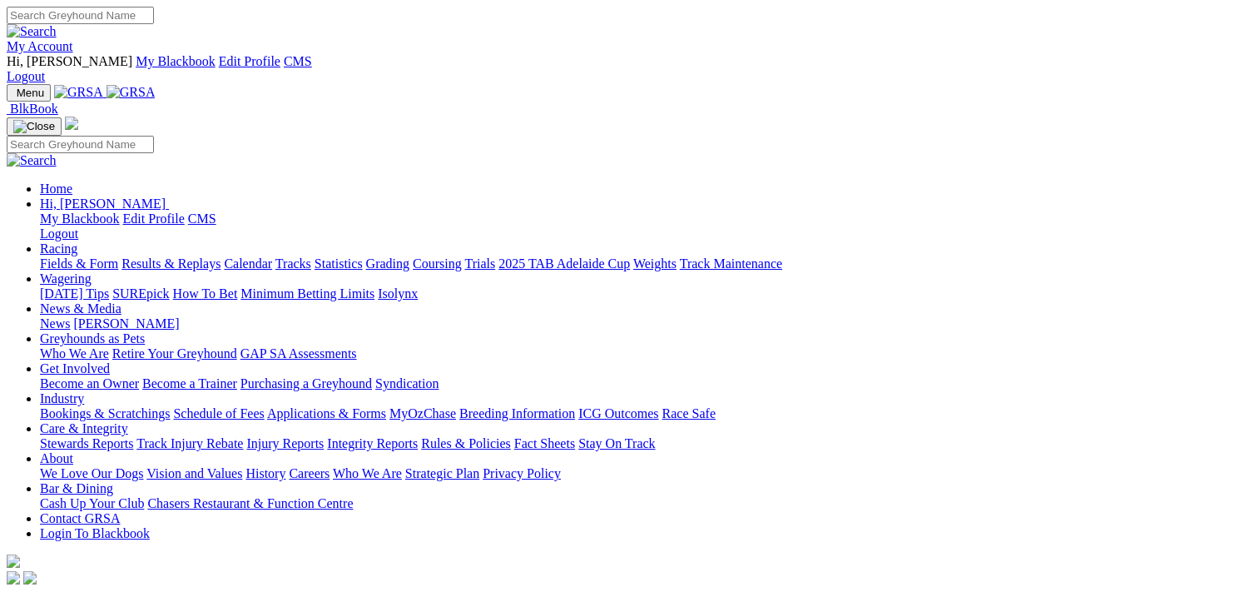
click at [81, 256] on link "Fields & Form" at bounding box center [79, 263] width 78 height 14
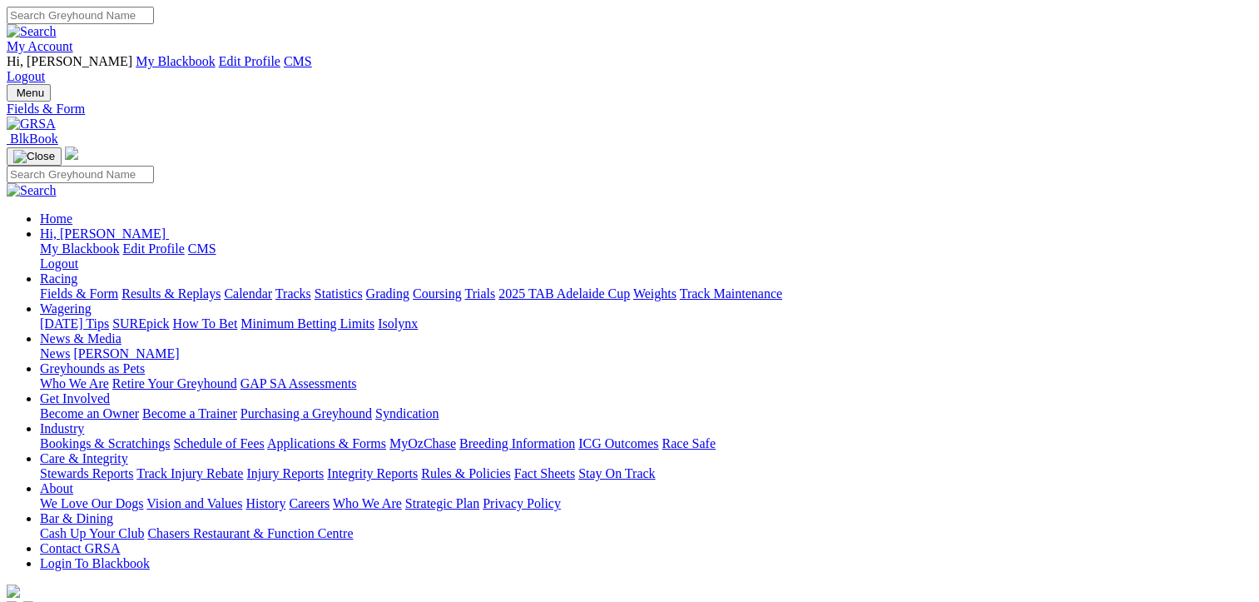
select select "NSW"
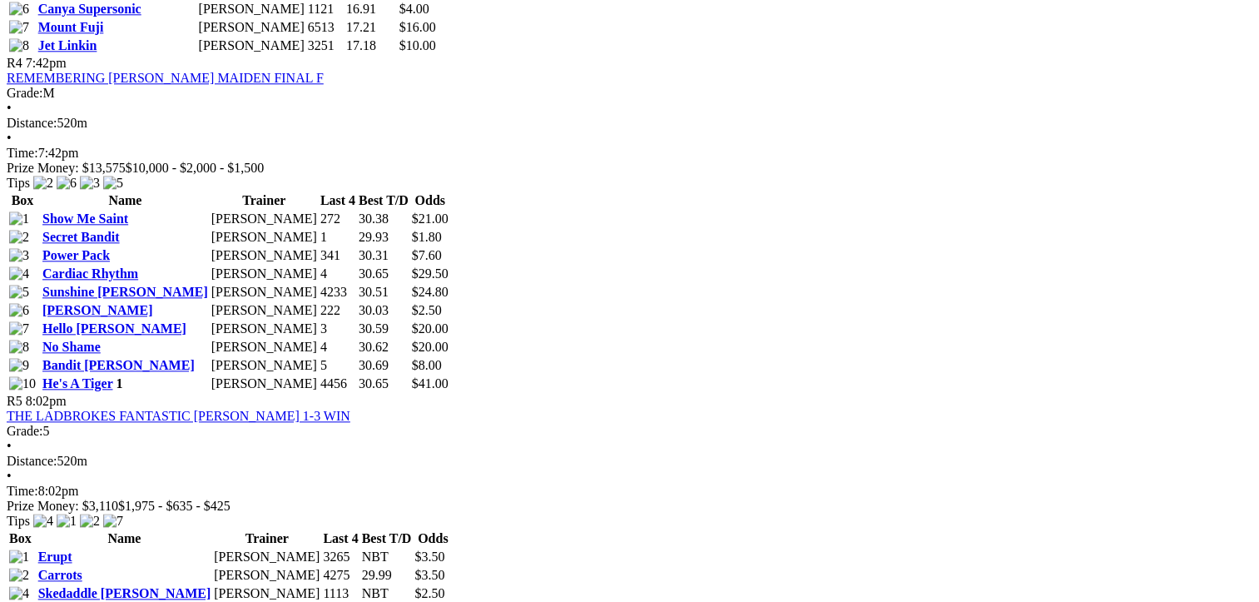
scroll to position [1914, 0]
